Goal: Information Seeking & Learning: Understand process/instructions

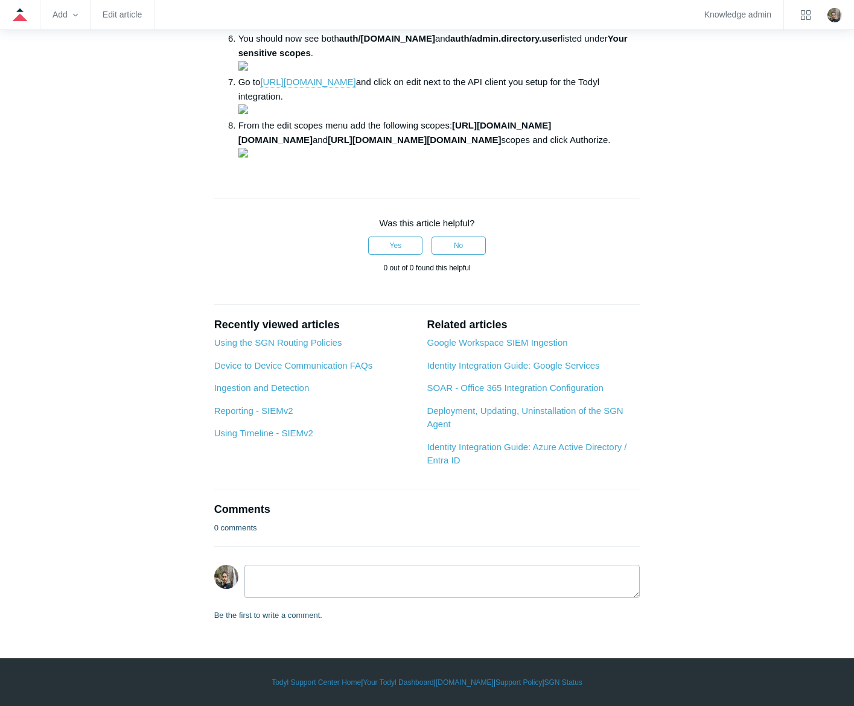
scroll to position [724, 0]
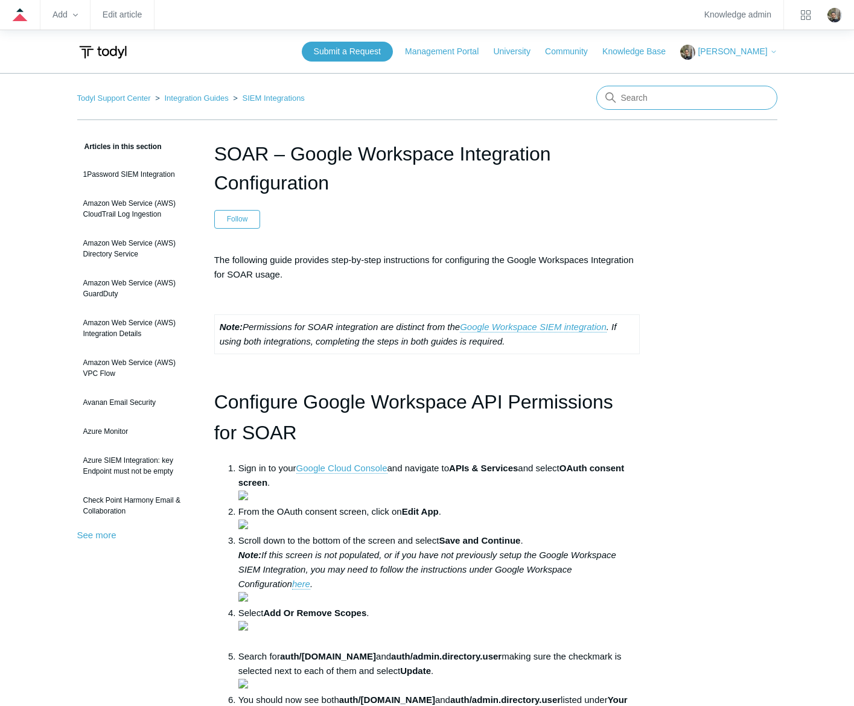
click at [721, 95] on input "Search" at bounding box center [686, 98] width 181 height 24
type input "google workspace siem"
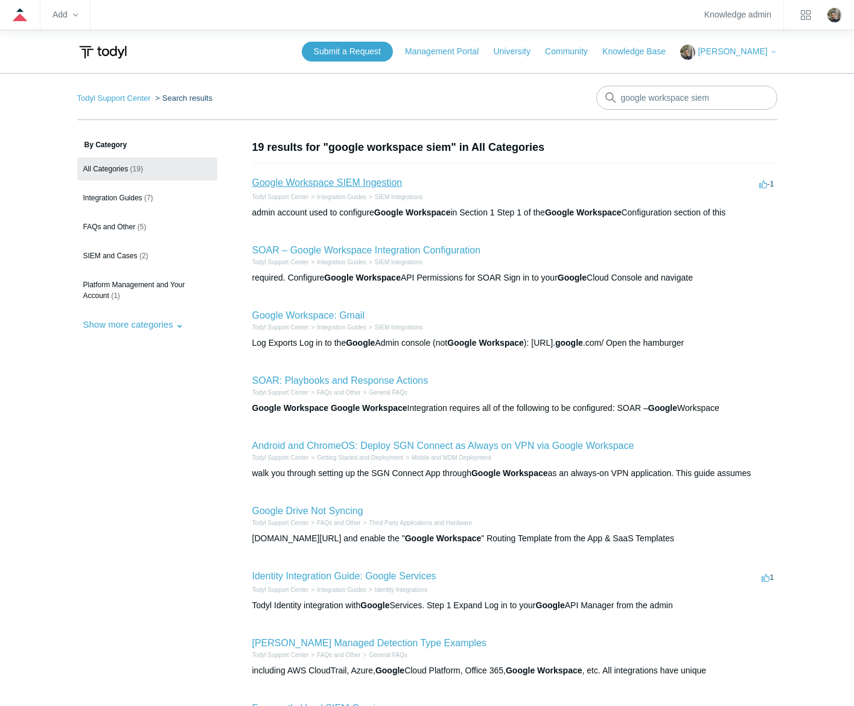
click at [355, 183] on link "Google Workspace SIEM Ingestion" at bounding box center [327, 182] width 150 height 10
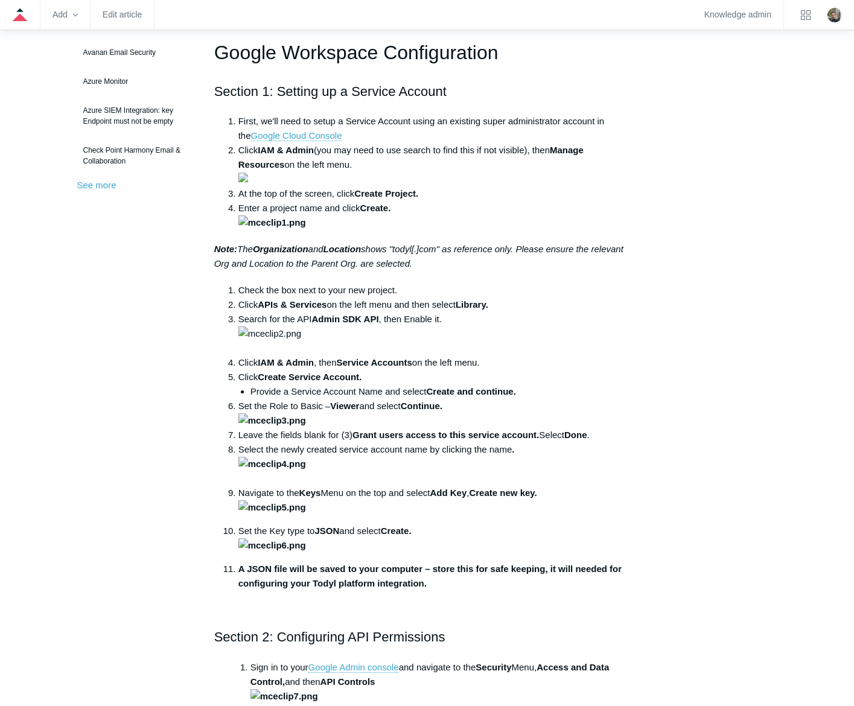
scroll to position [121, 0]
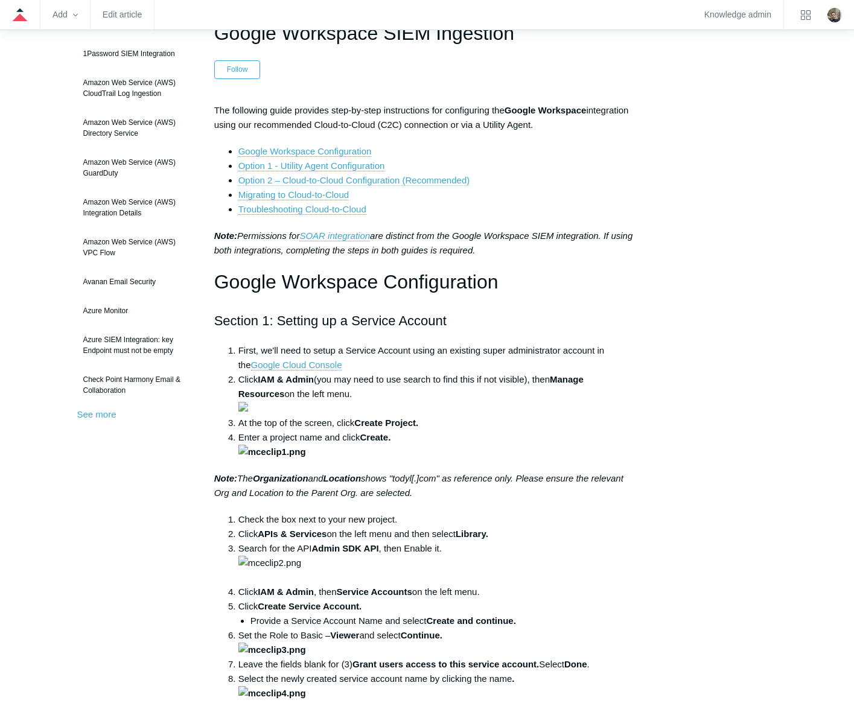
click at [440, 179] on link "Option 2 – Cloud-to-Cloud Configuration (Recommended)" at bounding box center [354, 180] width 232 height 11
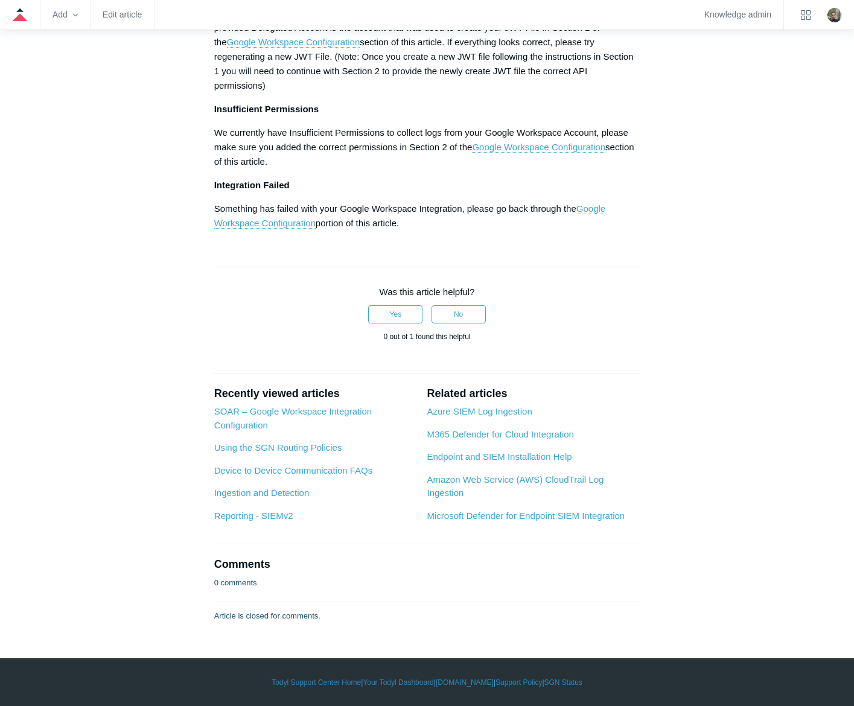
scroll to position [6311, 0]
click at [561, 153] on link "Google Workspace Configuration" at bounding box center [538, 147] width 133 height 11
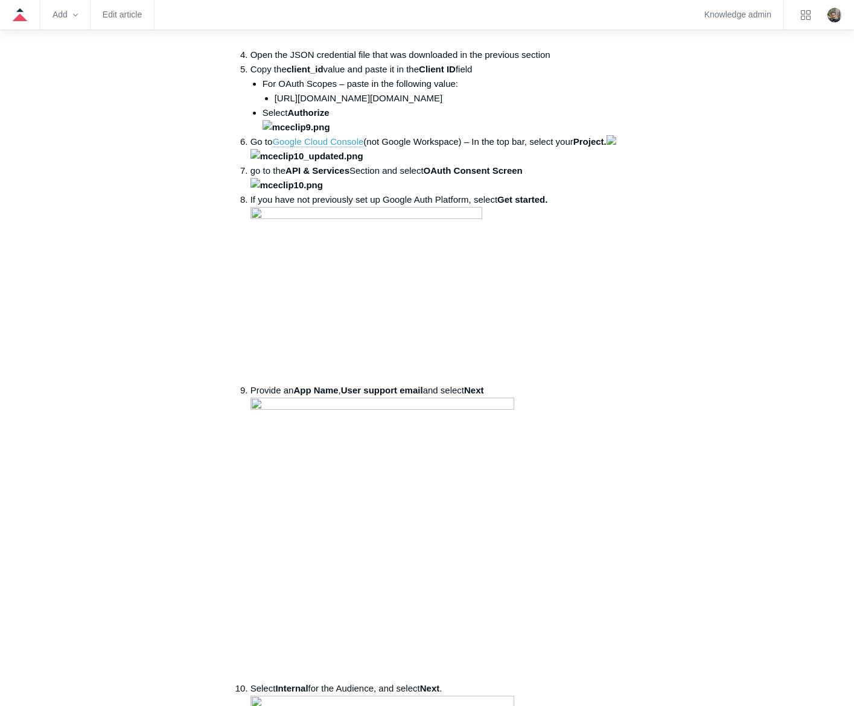
scroll to position [1129, 0]
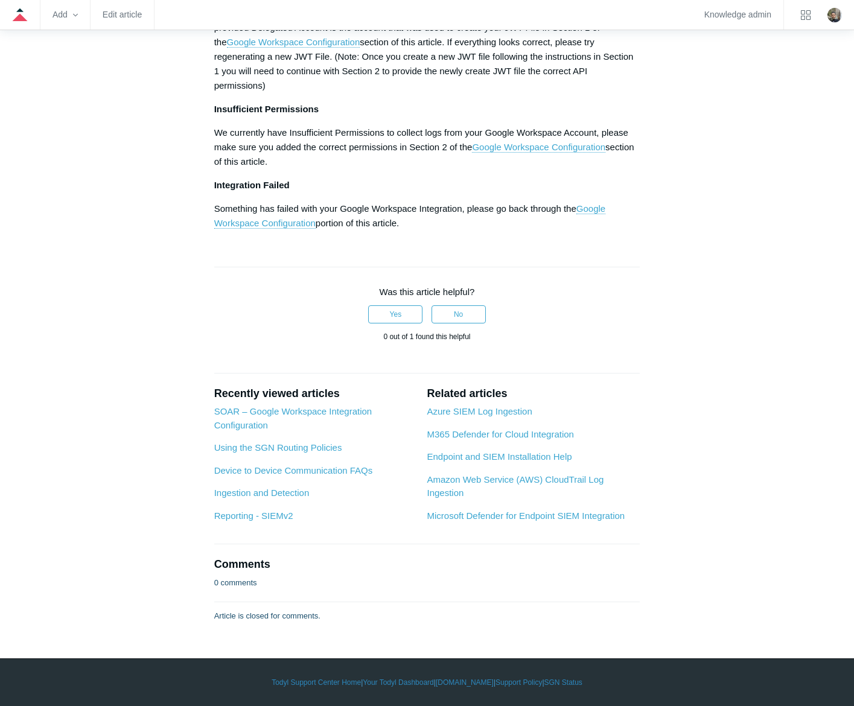
scroll to position [6213, 0]
